Goal: Task Accomplishment & Management: Complete application form

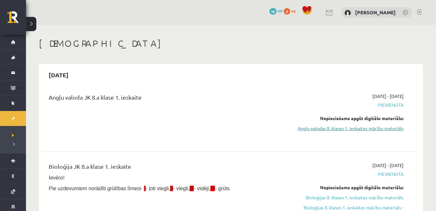
click at [370, 129] on link "Angļu valodas 8. klases 1. ieskaites mācību materiāls" at bounding box center [348, 128] width 112 height 7
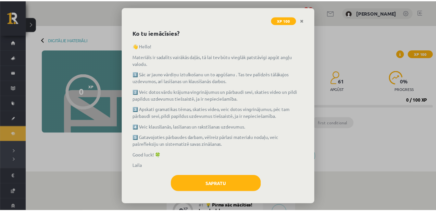
scroll to position [29, 0]
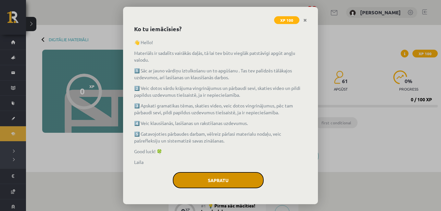
click at [209, 178] on button "Sapratu" at bounding box center [218, 180] width 91 height 16
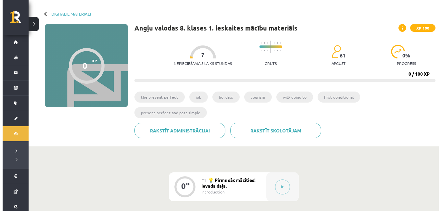
scroll to position [26, 0]
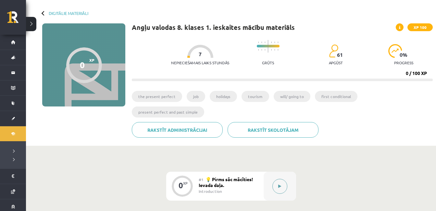
click at [281, 185] on icon at bounding box center [279, 187] width 3 height 4
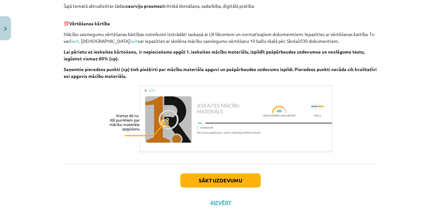
scroll to position [481, 0]
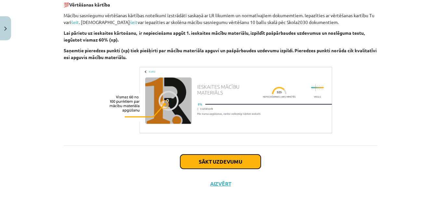
click at [219, 165] on button "Sākt uzdevumu" at bounding box center [220, 162] width 81 height 14
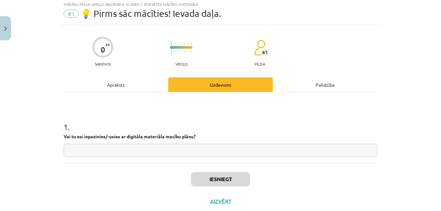
scroll to position [16, 0]
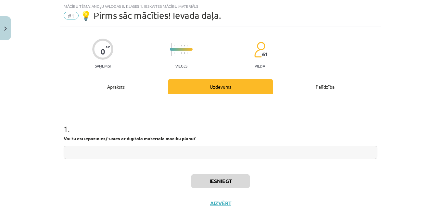
click at [103, 148] on input "text" at bounding box center [221, 152] width 314 height 13
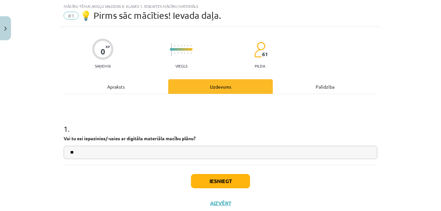
type input "*"
type input "**********"
type input "****"
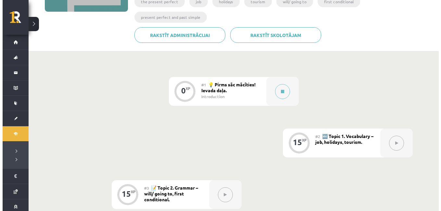
scroll to position [162, 0]
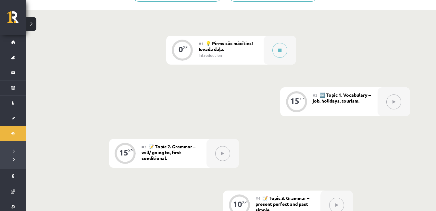
click at [396, 95] on button at bounding box center [394, 102] width 15 height 15
click at [284, 43] on button at bounding box center [280, 50] width 15 height 15
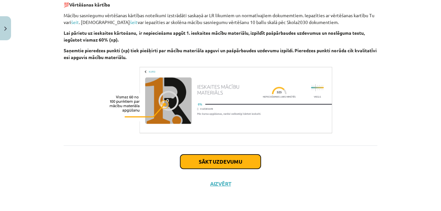
click at [237, 159] on button "Sākt uzdevumu" at bounding box center [220, 162] width 81 height 14
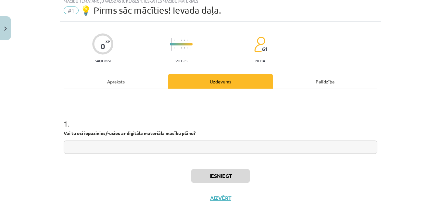
scroll to position [16, 0]
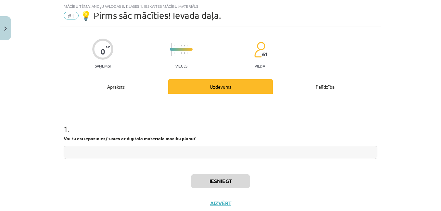
click at [158, 152] on input "text" at bounding box center [221, 152] width 314 height 13
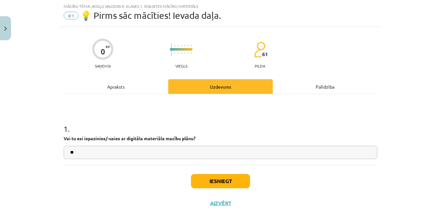
type input "**"
click at [225, 183] on button "Iesniegt" at bounding box center [220, 181] width 59 height 14
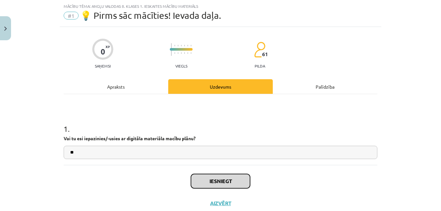
scroll to position [36, 0]
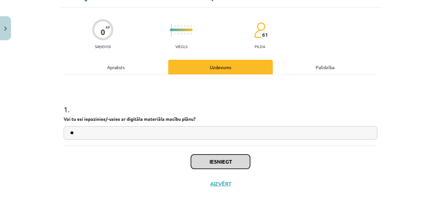
click at [222, 163] on button "Iesniegt" at bounding box center [220, 162] width 59 height 14
click at [325, 69] on div "Palīdzība" at bounding box center [325, 67] width 105 height 15
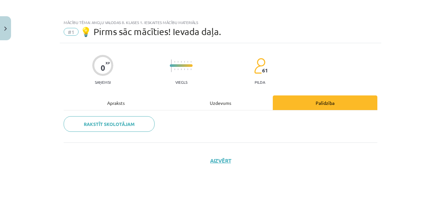
scroll to position [0, 0]
click at [223, 103] on div "Uzdevums" at bounding box center [220, 103] width 105 height 15
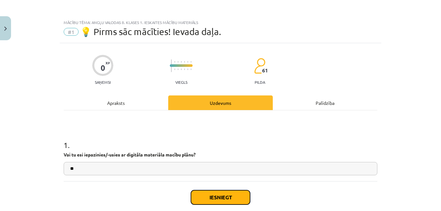
click at [224, 196] on button "Iesniegt" at bounding box center [220, 197] width 59 height 14
click at [233, 201] on button "Iesniegt" at bounding box center [220, 197] width 59 height 14
click at [233, 199] on button "Iesniegt" at bounding box center [220, 197] width 59 height 14
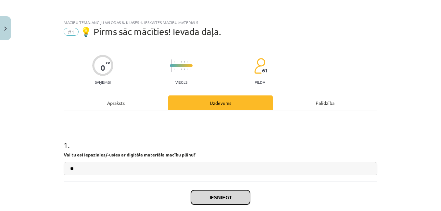
click at [233, 199] on button "Iesniegt" at bounding box center [220, 197] width 59 height 14
